Goal: Use online tool/utility: Utilize a website feature to perform a specific function

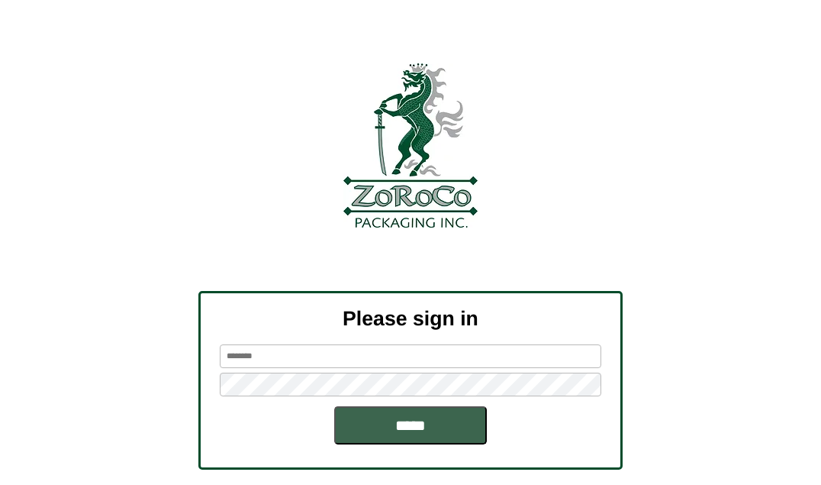
click at [340, 366] on input "text" at bounding box center [411, 356] width 382 height 24
type input "*********"
click at [355, 426] on input "*****" at bounding box center [410, 425] width 153 height 38
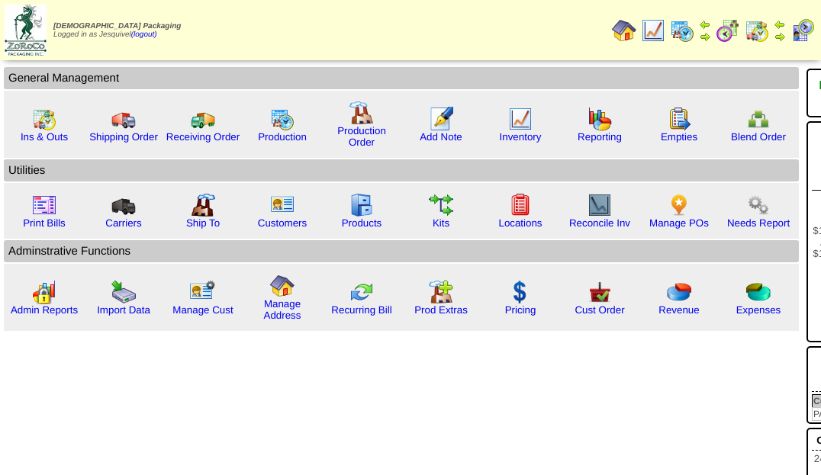
click at [721, 28] on img at bounding box center [728, 30] width 24 height 24
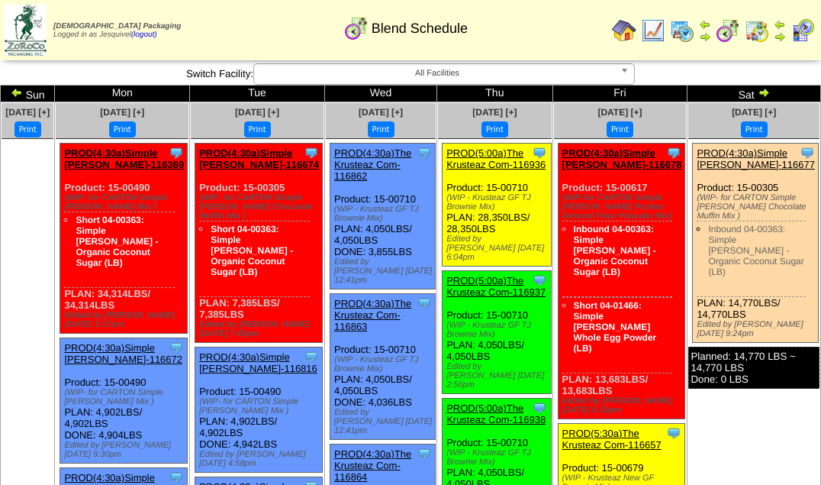
drag, startPoint x: 598, startPoint y: 183, endPoint x: 674, endPoint y: 360, distance: 192.8
click at [674, 360] on div "Clone Item PROD(4:30a)Simple Mills-116678 Simple Mills ScheduleID: 116678 4080.…" at bounding box center [621, 280] width 127 height 275
copy div "Product: 15-00617 (WIP-for CARTON Simple Mills Protein Almond Flour Pancake Mix…"
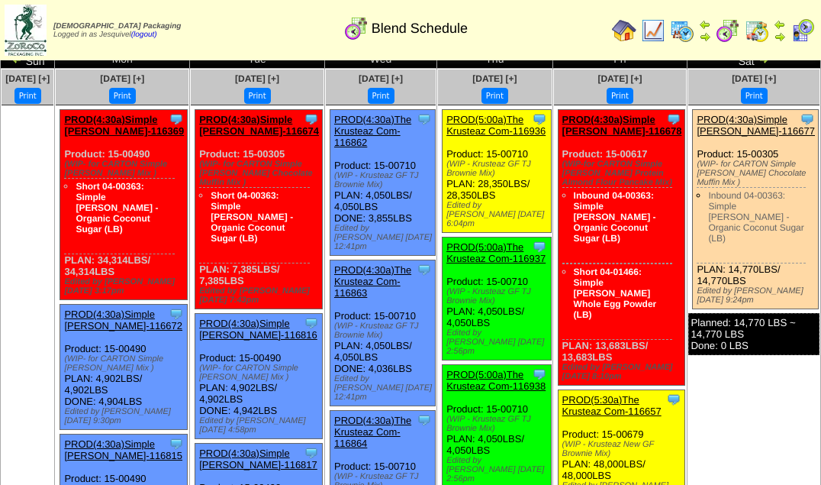
scroll to position [33, 0]
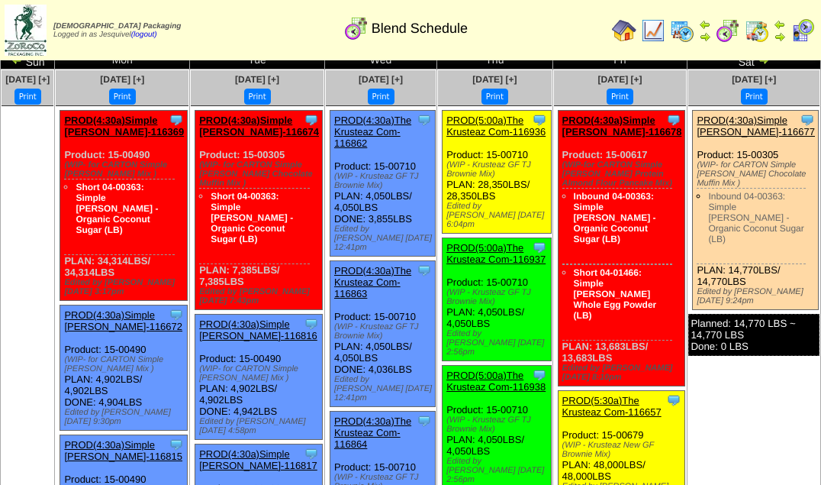
drag, startPoint x: 720, startPoint y: 151, endPoint x: 797, endPoint y: 274, distance: 145.0
click at [797, 274] on div "Clone Item PROD(4:30a)Simple Mills-116677 Simple Mills ScheduleID: 116677 5305.…" at bounding box center [756, 210] width 126 height 199
copy div "Product: 15-00305 (WIP- for CARTON Simple Mills Chocolate Muffin Mix ) Inbound …"
